Goal: Find specific page/section: Find specific page/section

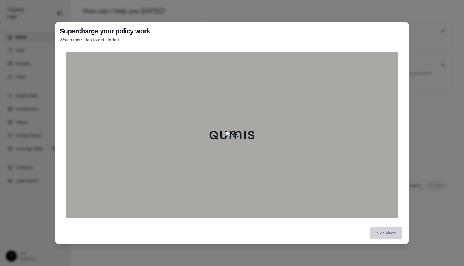
click at [384, 233] on button "Skip Video" at bounding box center [386, 233] width 32 height 12
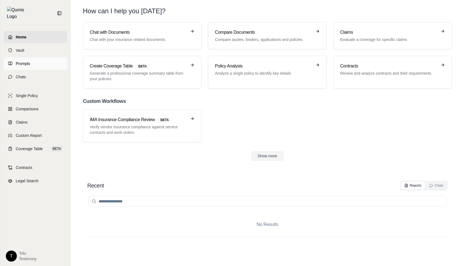
click at [49, 59] on link "Prompts" at bounding box center [35, 63] width 63 height 12
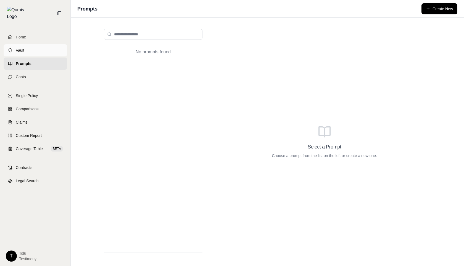
click at [20, 47] on span "Vault" at bounding box center [20, 50] width 9 height 6
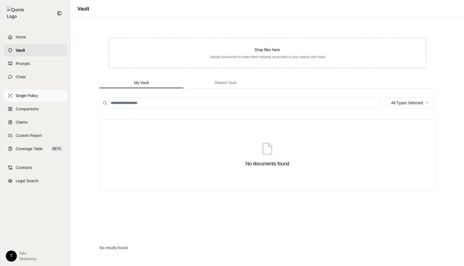
click at [32, 94] on link "Single Policy" at bounding box center [35, 95] width 63 height 12
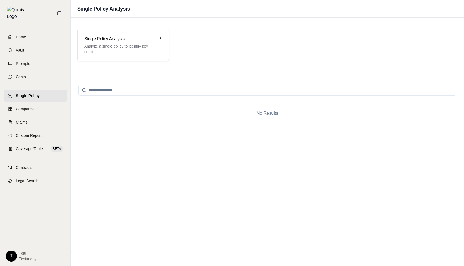
click at [279, 126] on div at bounding box center [267, 127] width 380 height 5
click at [23, 135] on link "Custom Report" at bounding box center [35, 135] width 63 height 12
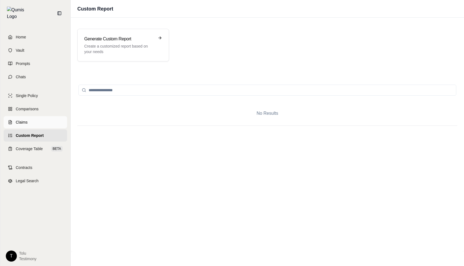
click at [23, 116] on link "Claims" at bounding box center [35, 122] width 63 height 12
